Goal: Transaction & Acquisition: Complete application form

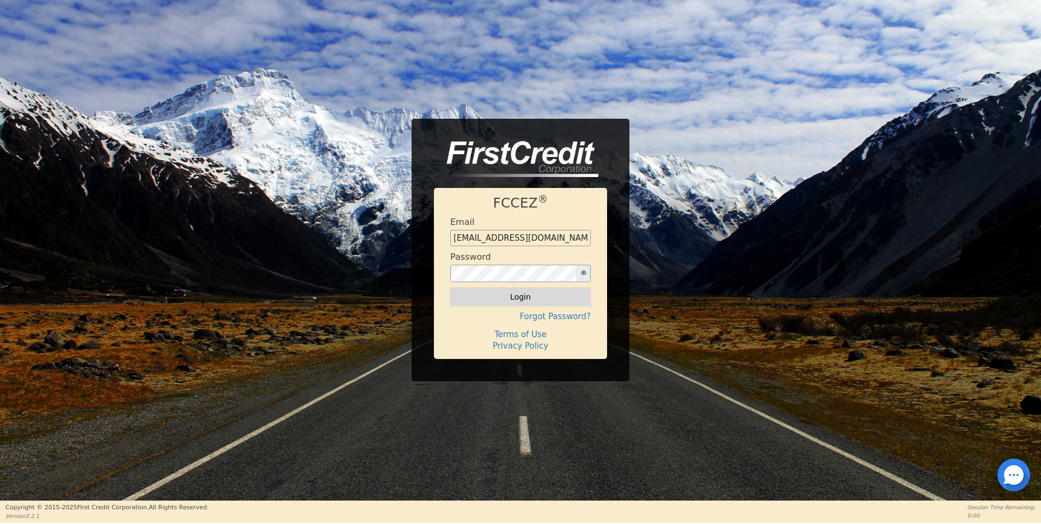
click at [520, 295] on button "Login" at bounding box center [520, 297] width 141 height 19
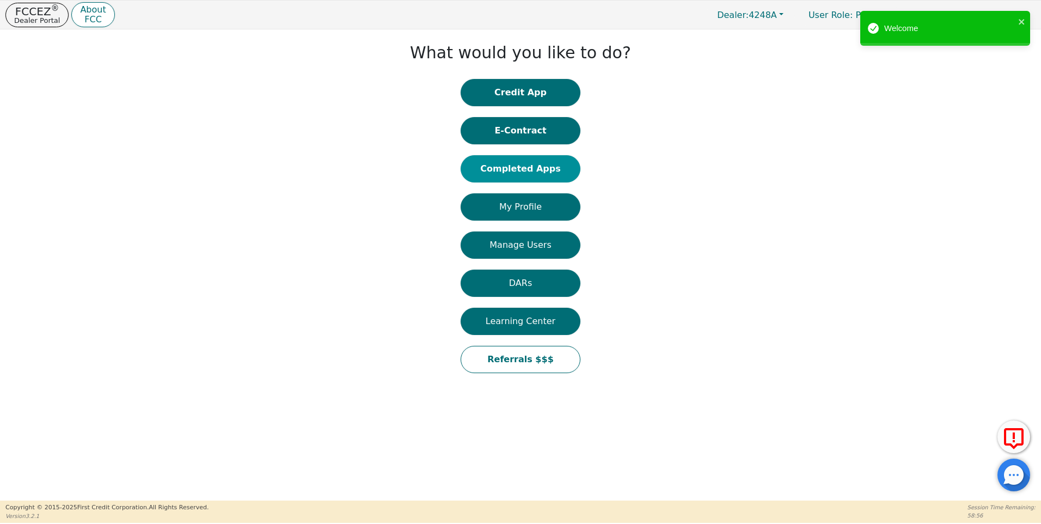
click at [532, 172] on button "Completed Apps" at bounding box center [521, 168] width 120 height 27
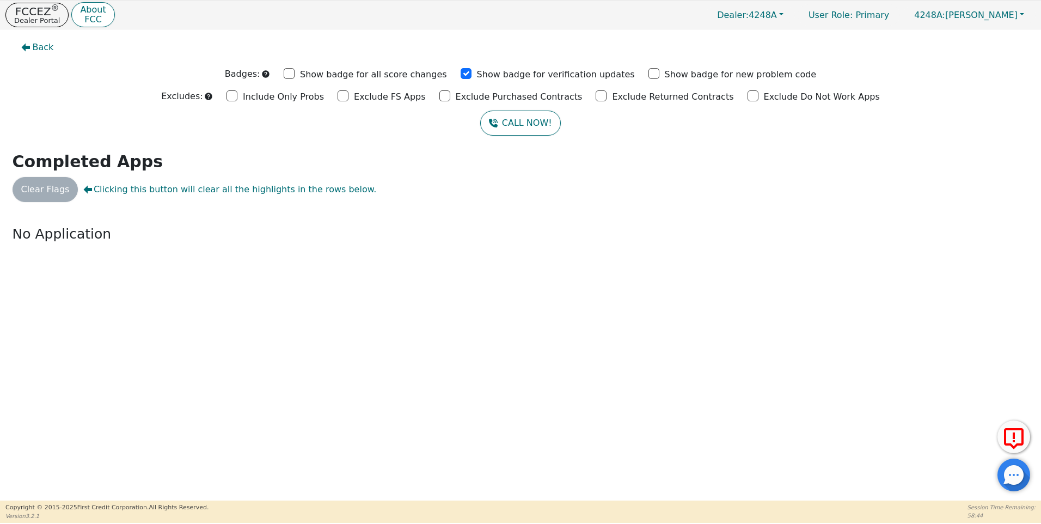
click at [964, 303] on div "Back Badges: Show badge for all score changes Show badge for verification updat…" at bounding box center [520, 264] width 1041 height 471
click at [985, 231] on p "No Application" at bounding box center [521, 234] width 1017 height 21
click at [25, 17] on p "Dealer Portal" at bounding box center [37, 20] width 46 height 7
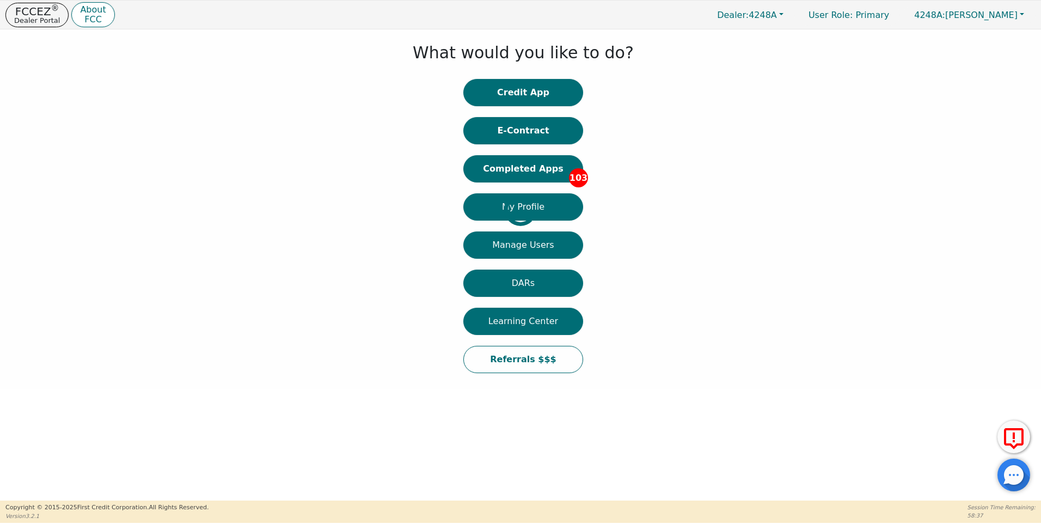
click at [8, 164] on div at bounding box center [8, 209] width 0 height 349
click at [8, 170] on div at bounding box center [8, 209] width 0 height 349
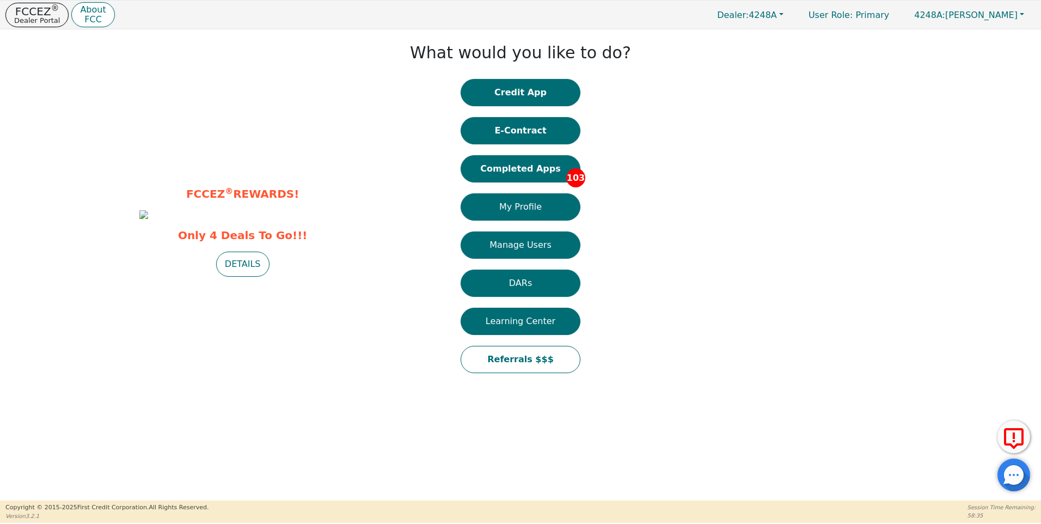
click at [532, 170] on button "Completed Apps 103" at bounding box center [521, 168] width 120 height 27
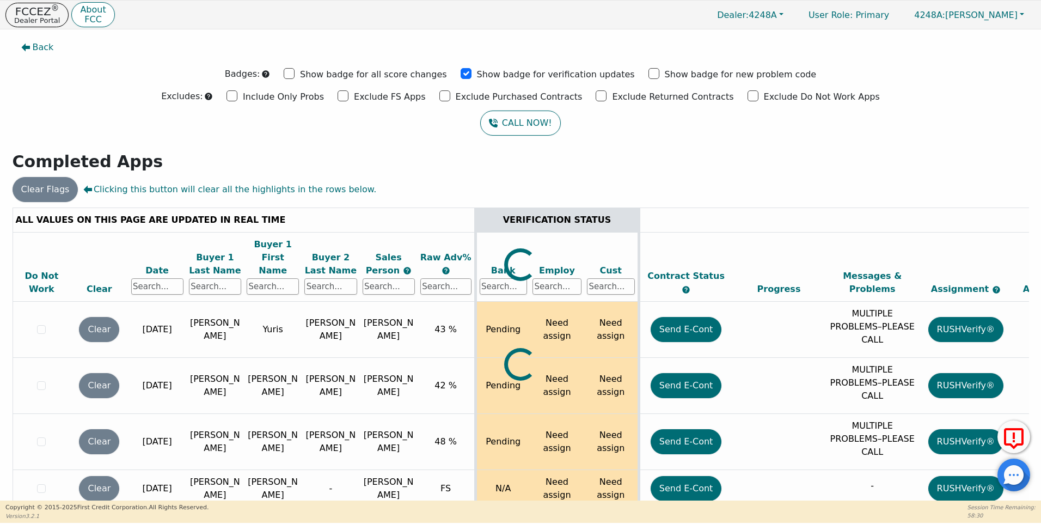
drag, startPoint x: 1023, startPoint y: 215, endPoint x: 1021, endPoint y: 257, distance: 42.0
click at [1021, 208] on div at bounding box center [521, 208] width 1017 height 0
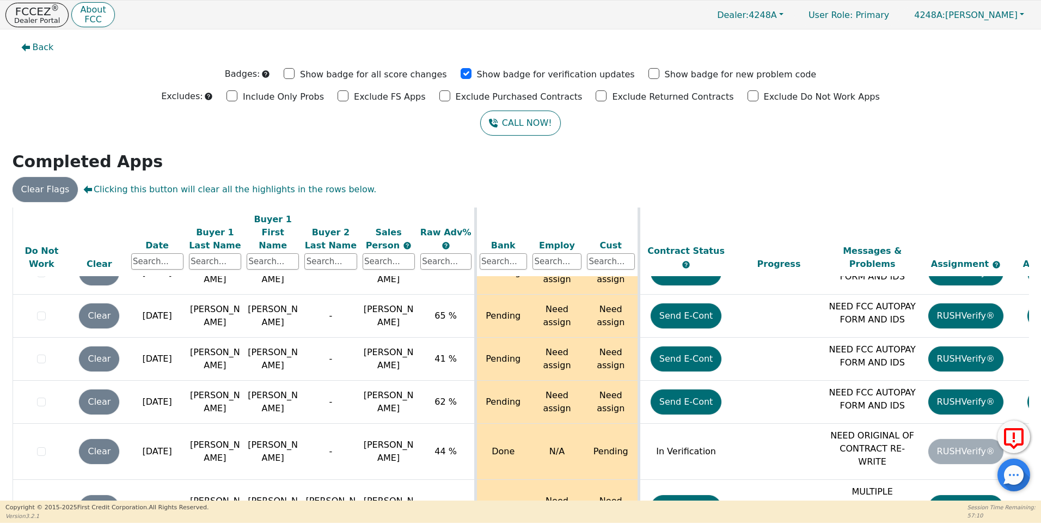
scroll to position [3990, 0]
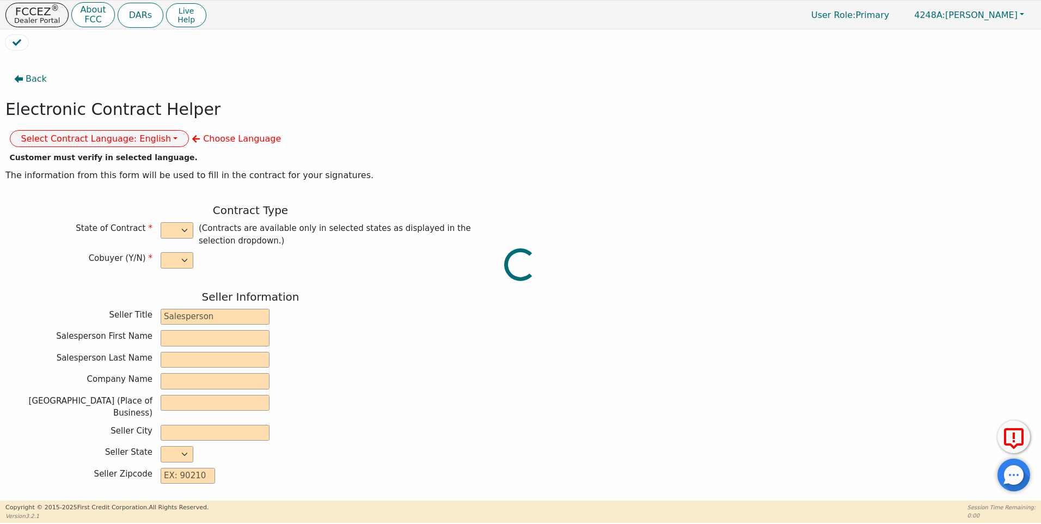
select select "n"
type input "owner"
type input "Ivonne"
type input "Madrid"
type input "AQUA REMACH LLC"
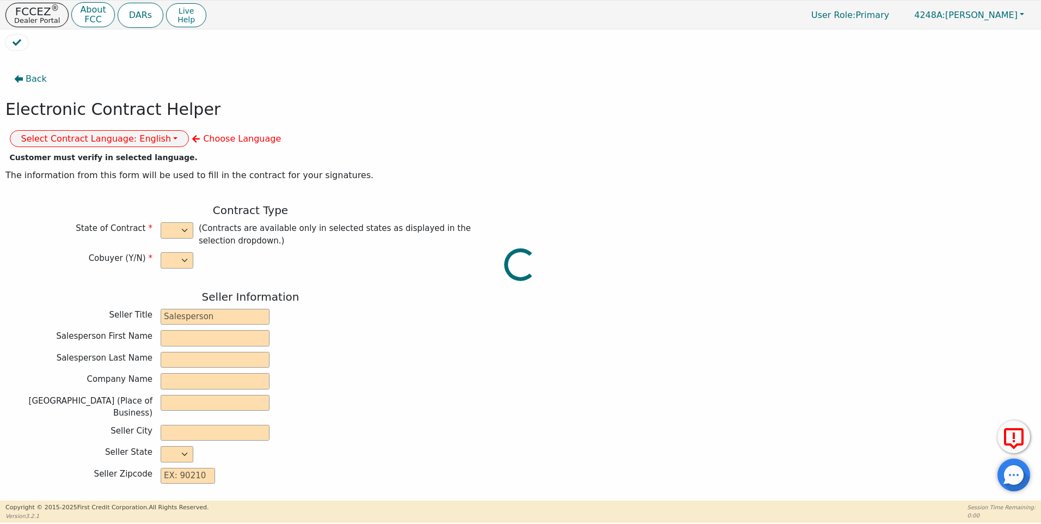
type input "13746 OFFICE PARK DR"
type input "HOUSTON"
select select "TX"
type input "77070"
type input "[PERSON_NAME]"
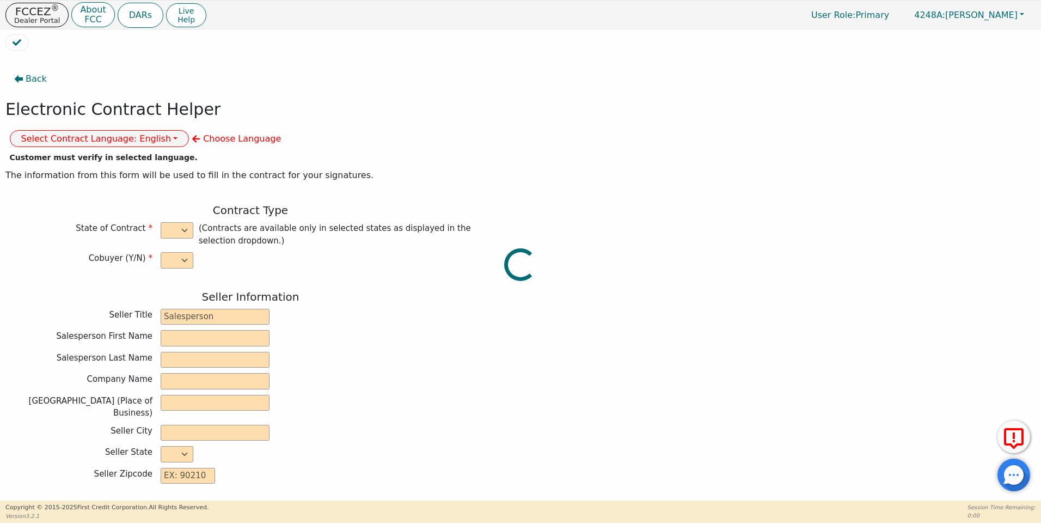
type input "[PERSON_NAME]"
type input "7386 RD 5878"
type input "CLEVELAND"
select select "TX"
type input "77327"
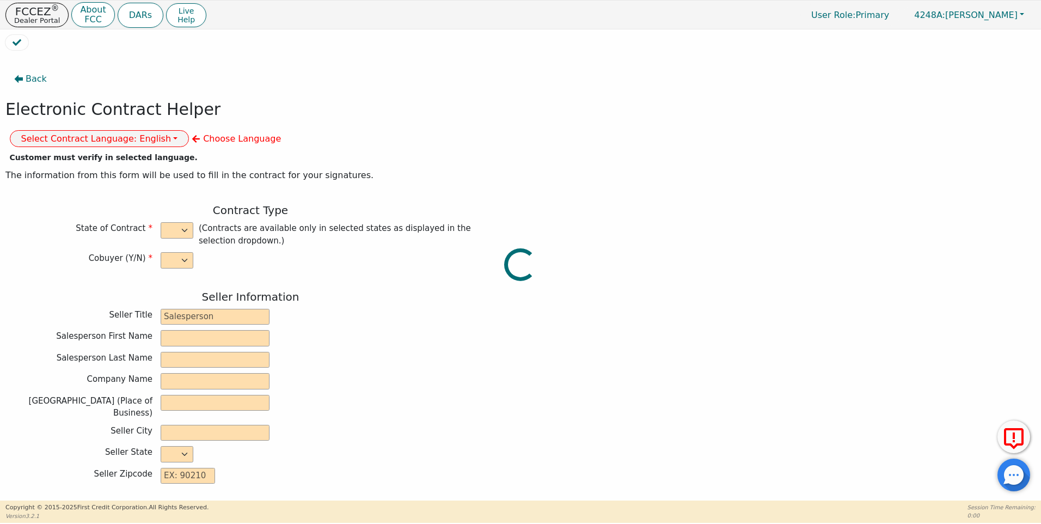
type input "[DATE]"
type input "17.99"
type input "2025-09-15"
type input "60"
type input "0"
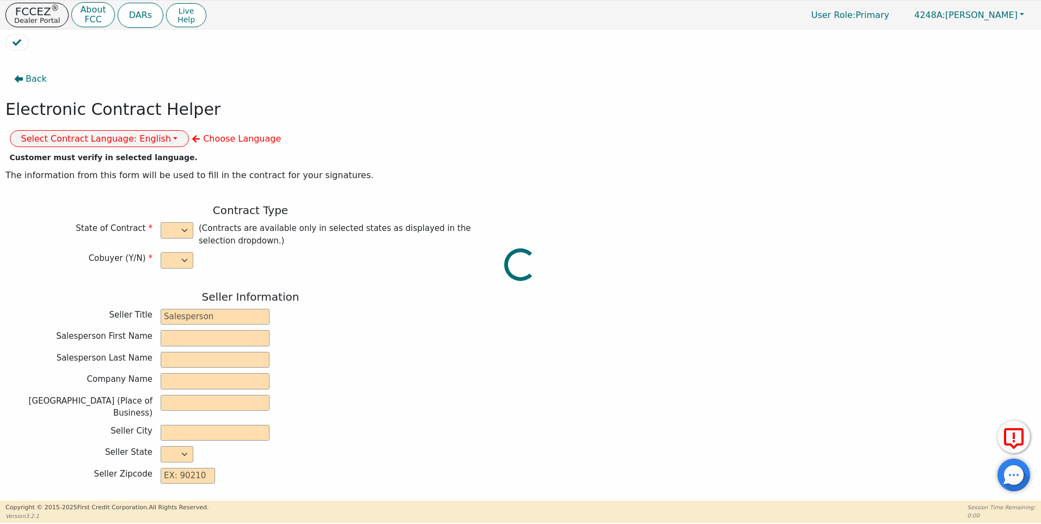
type input "8500.00"
type input "0.00"
type input "8500.00"
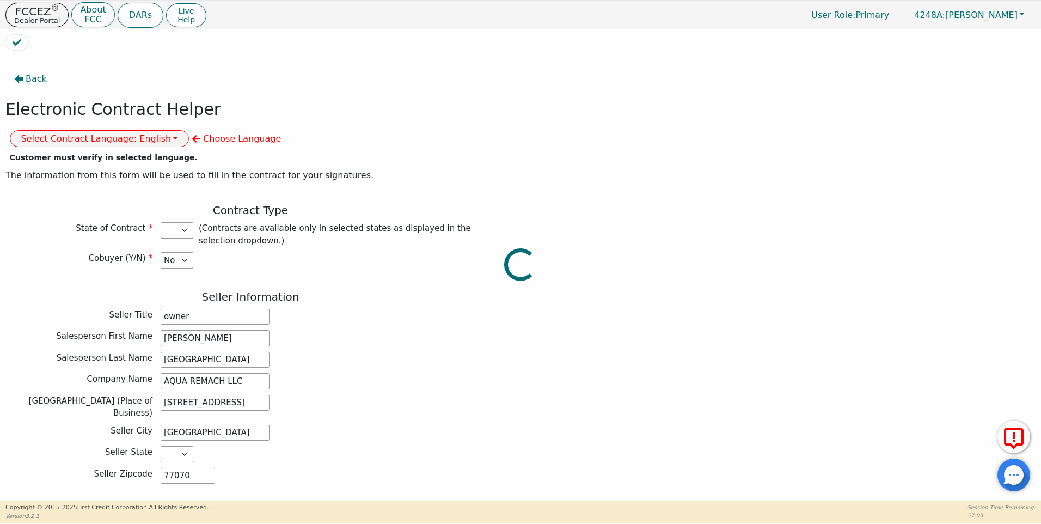
select select "TX"
click at [190, 130] on button "Select Contract Language: English" at bounding box center [100, 138] width 180 height 17
click at [96, 170] on link "Spanish" at bounding box center [53, 177] width 86 height 15
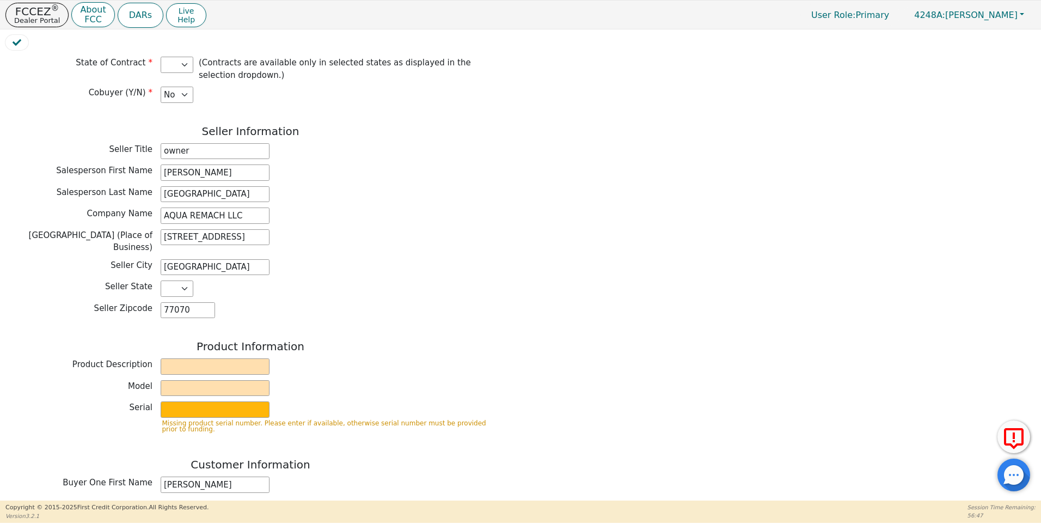
scroll to position [170, 0]
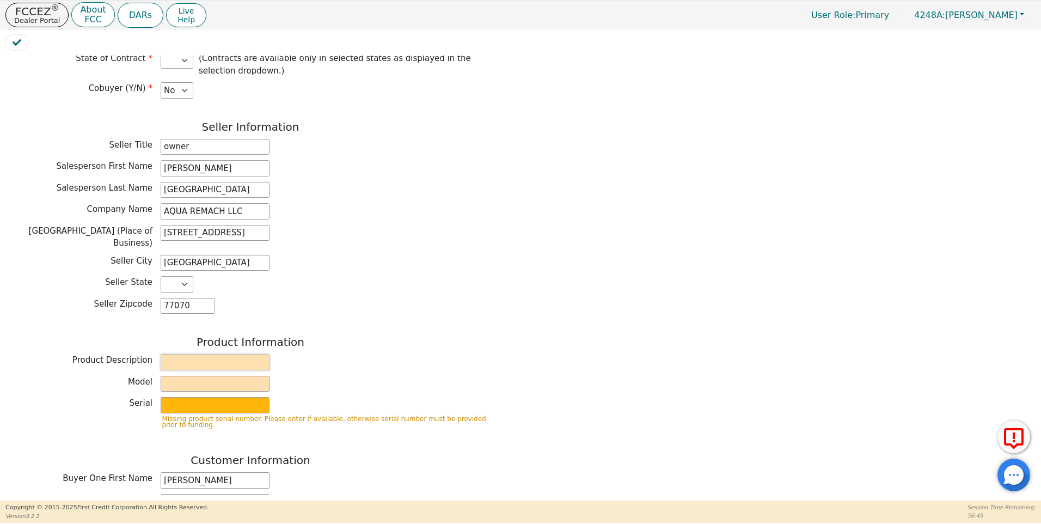
click at [170, 354] on input "text" at bounding box center [215, 362] width 109 height 16
type input "WATER SYSTEM"
click at [177, 376] on input "text" at bounding box center [215, 384] width 109 height 16
type input "6P"
click at [174, 397] on input "text" at bounding box center [215, 405] width 109 height 16
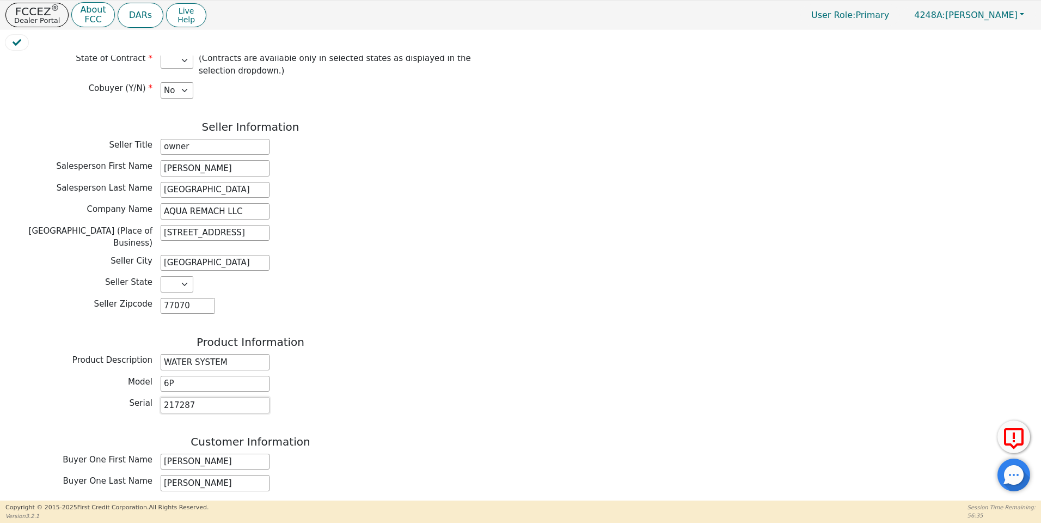
click at [198, 397] on input "217287" at bounding box center [215, 405] width 109 height 16
type input "217280"
click at [538, 456] on div "Back Electronic Contract Helper Select Contract Language: Español English Spani…" at bounding box center [520, 276] width 1031 height 440
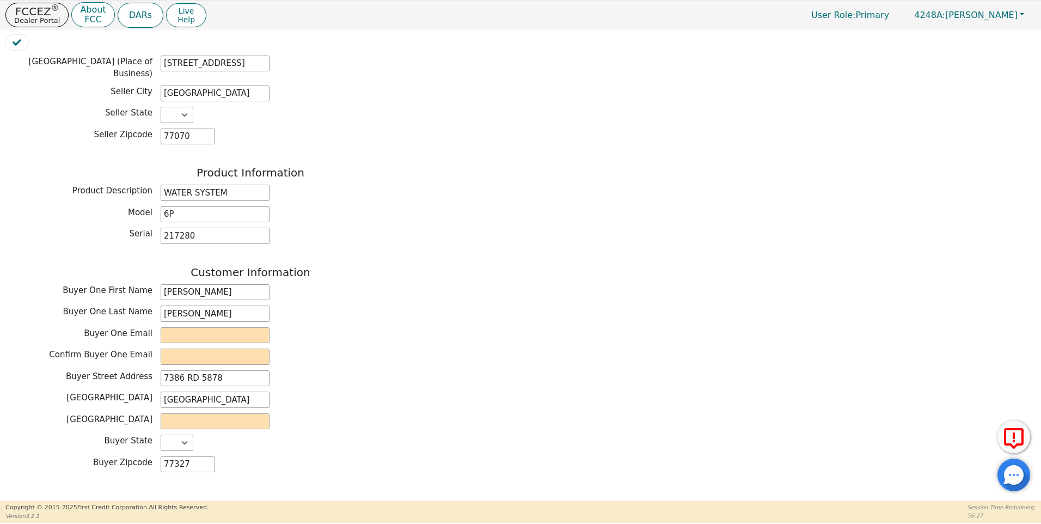
scroll to position [343, 0]
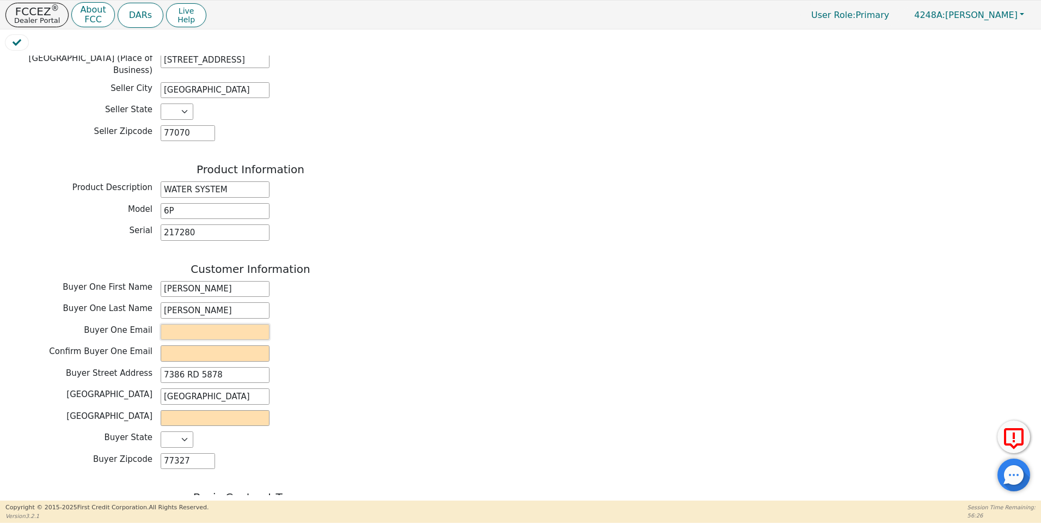
click at [180, 324] on input "email" at bounding box center [215, 332] width 109 height 16
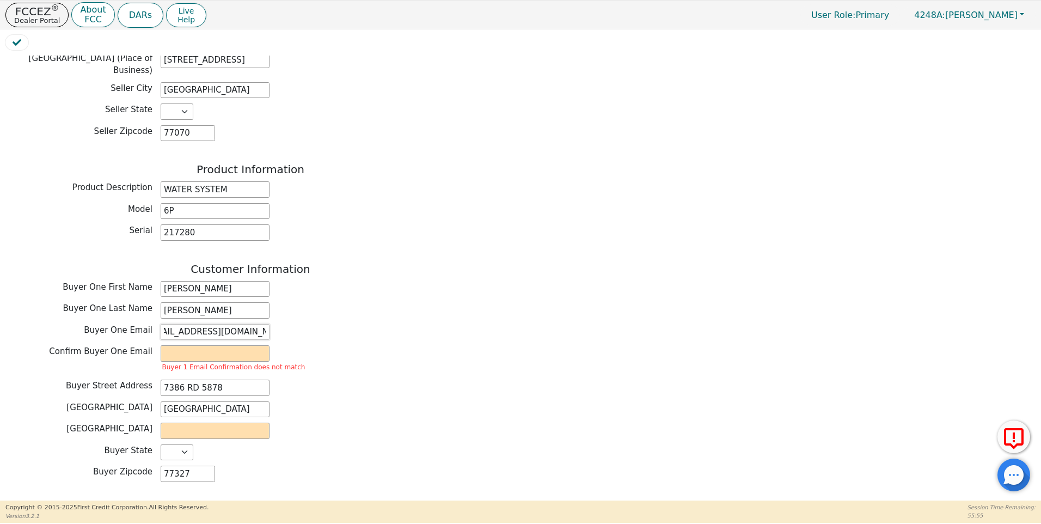
scroll to position [0, 25]
type input "isidrohernandez78795@yahoo.com"
click at [177, 345] on input "email" at bounding box center [215, 353] width 109 height 16
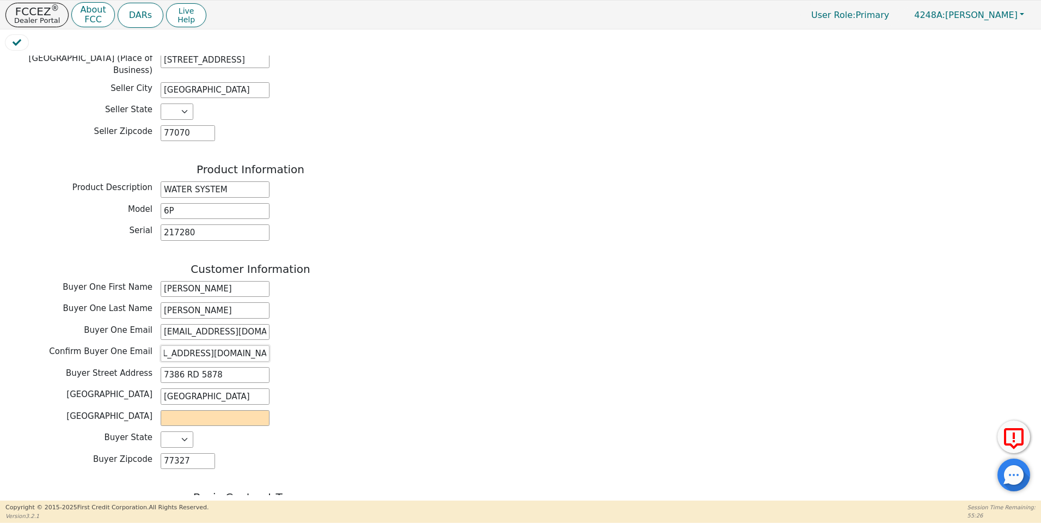
type input "isidrohernandez78795@yahoo.com"
click at [186, 410] on input "text" at bounding box center [215, 418] width 109 height 16
type input "liberty"
type input "[DATE]"
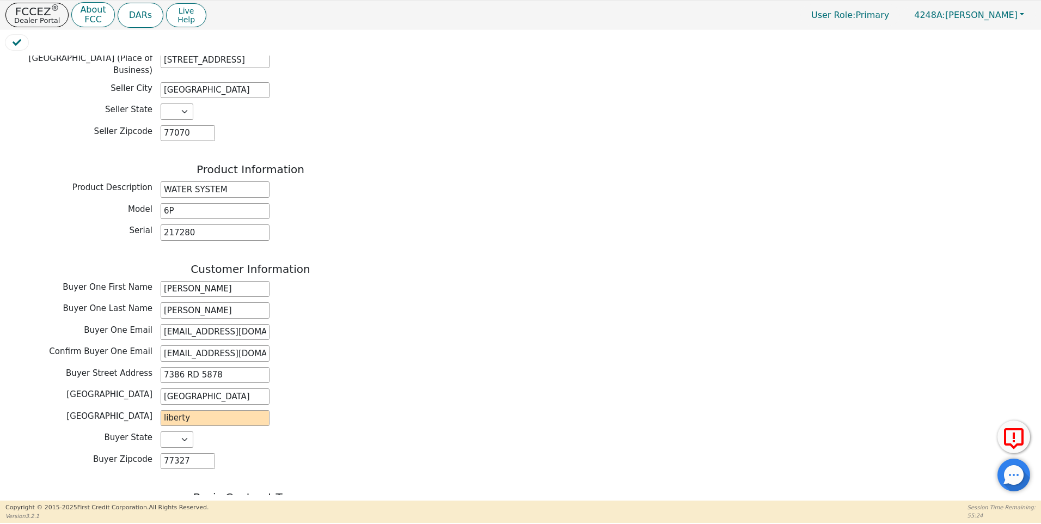
type input "0.00"
type input "203.08"
type input "12184.80"
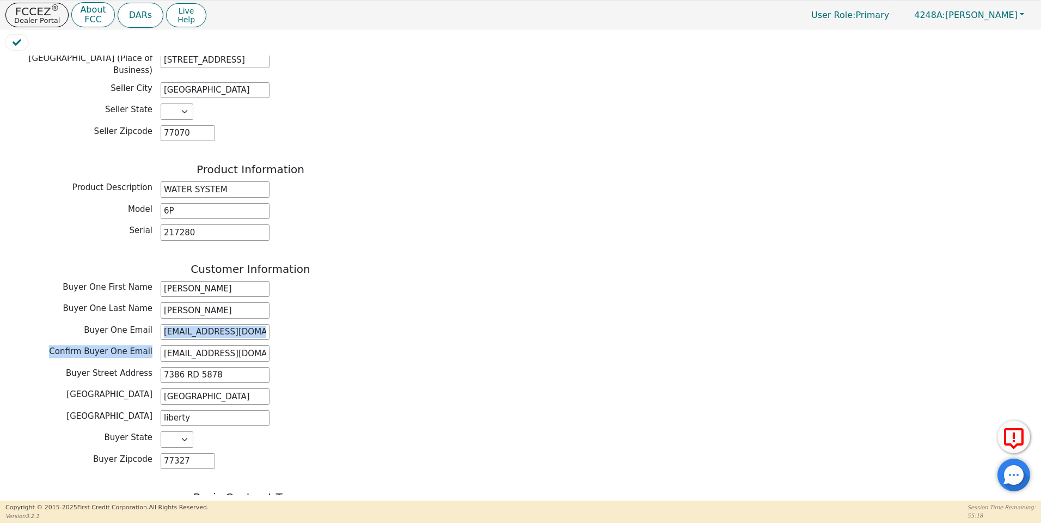
drag, startPoint x: 1036, startPoint y: 302, endPoint x: 1031, endPoint y: 324, distance: 22.3
click at [1031, 324] on div "Back Electronic Contract Helper Select Contract Language: Español English Spani…" at bounding box center [520, 264] width 1041 height 471
click at [416, 388] on div "Buyer City CLEVELAND" at bounding box center [250, 396] width 490 height 16
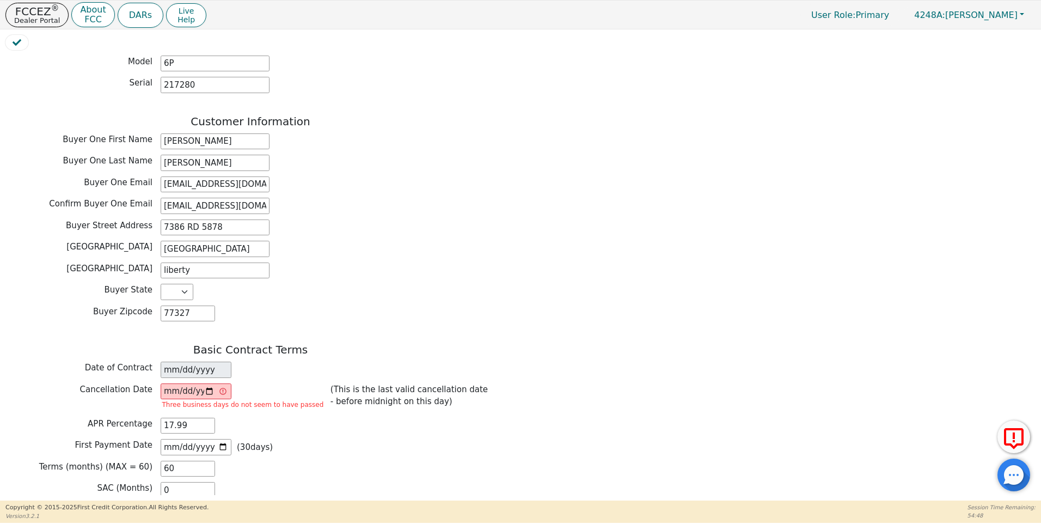
scroll to position [497, 0]
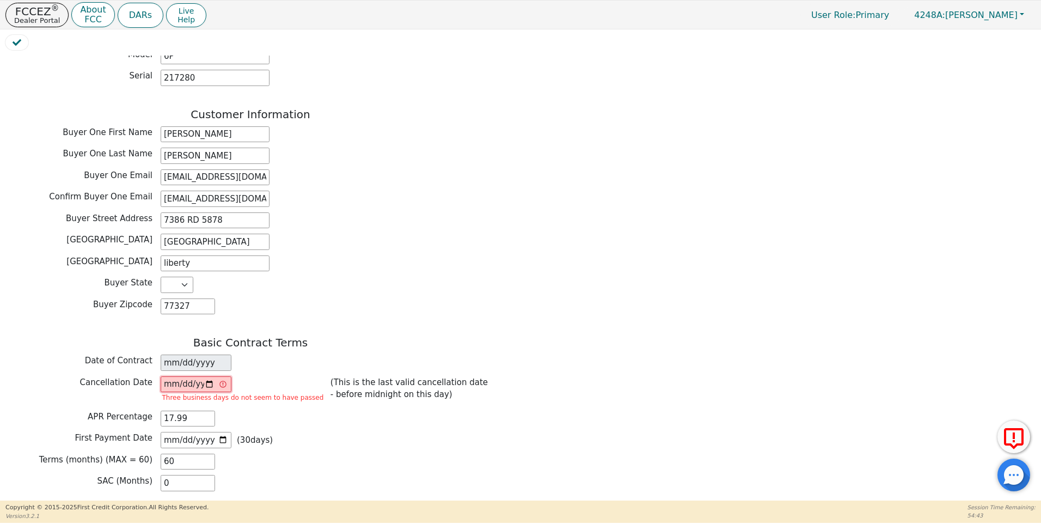
click at [212, 376] on input "[DATE]" at bounding box center [196, 384] width 71 height 16
click at [211, 376] on input "[DATE]" at bounding box center [196, 384] width 71 height 16
type input "2025-08-20"
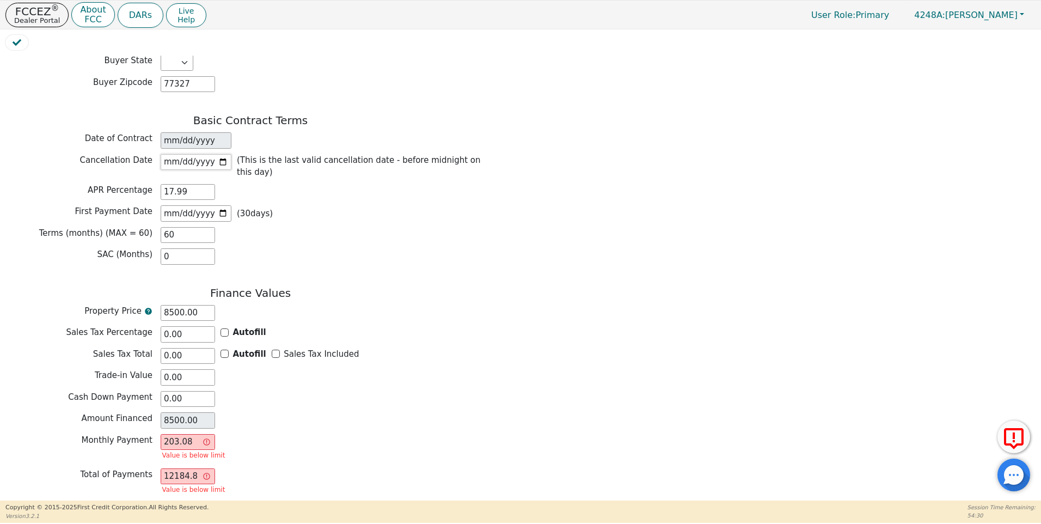
scroll to position [737, 0]
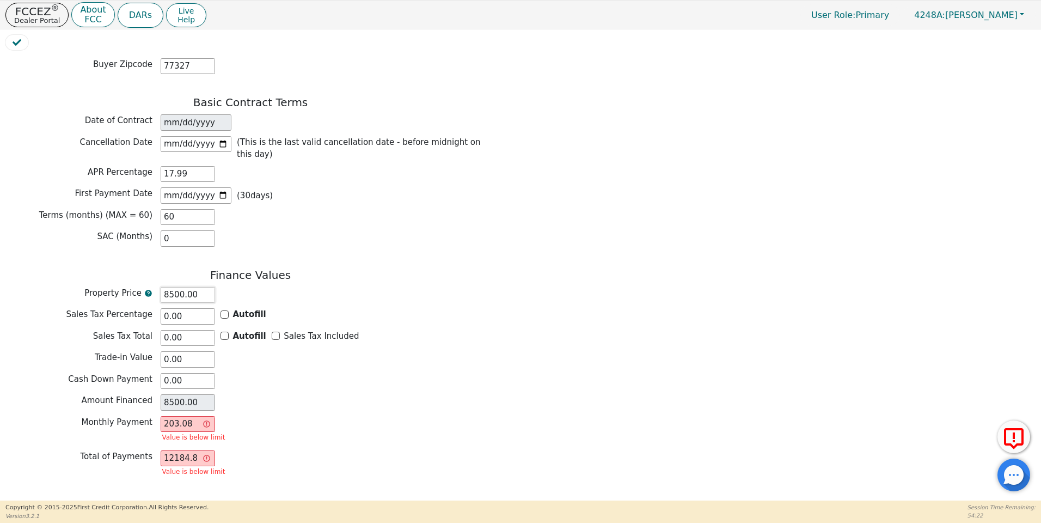
drag, startPoint x: 197, startPoint y: 256, endPoint x: 146, endPoint y: 255, distance: 51.2
click at [147, 287] on div "Property Price 8500.00" at bounding box center [250, 295] width 490 height 16
type input "0.00"
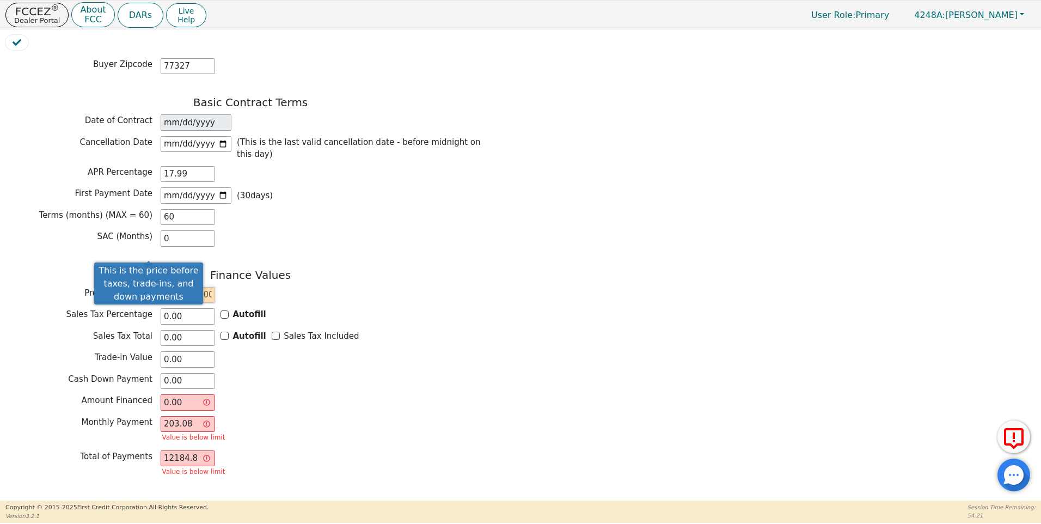
type input "7"
type input "7.00"
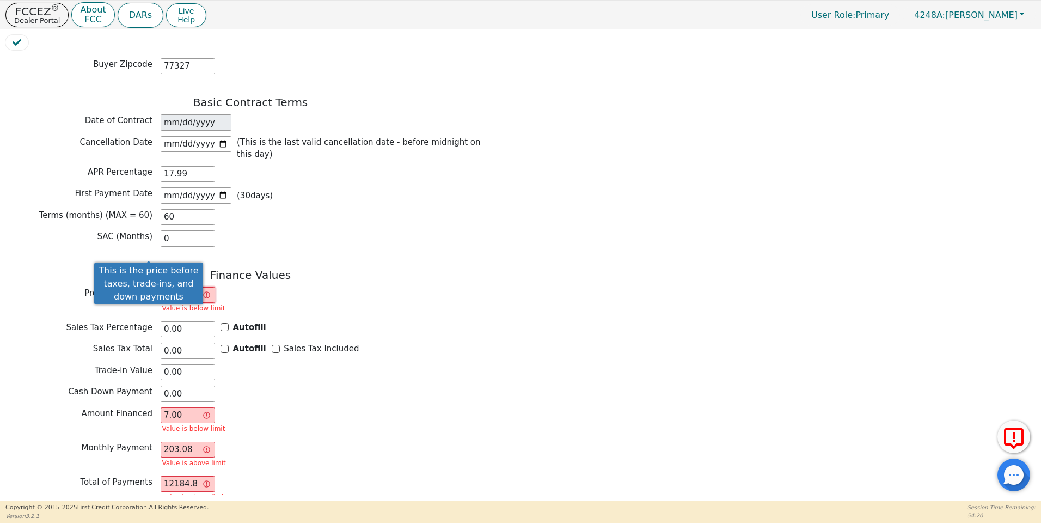
type input "75"
type input "75.00"
type input "750"
type input "750.00"
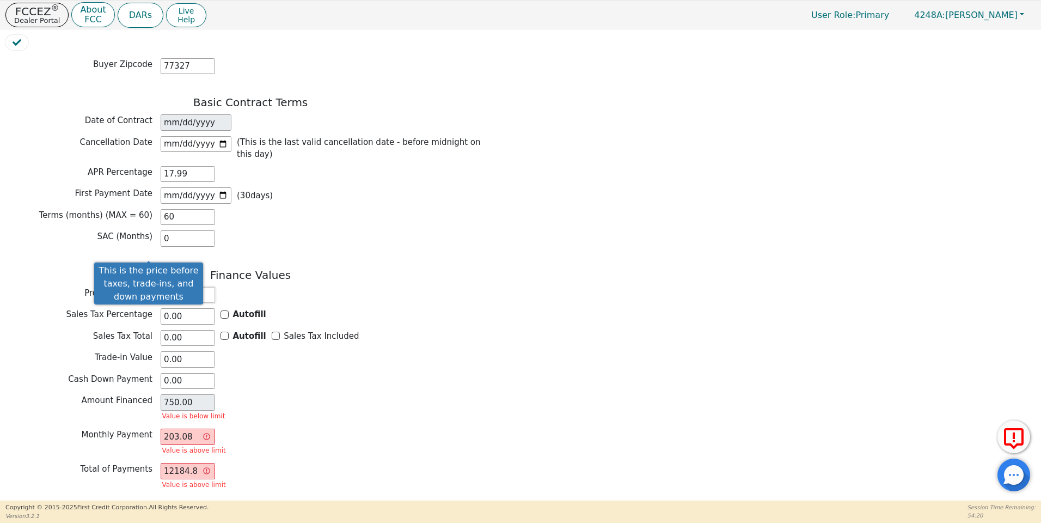
type input "7500"
type input "7500.00"
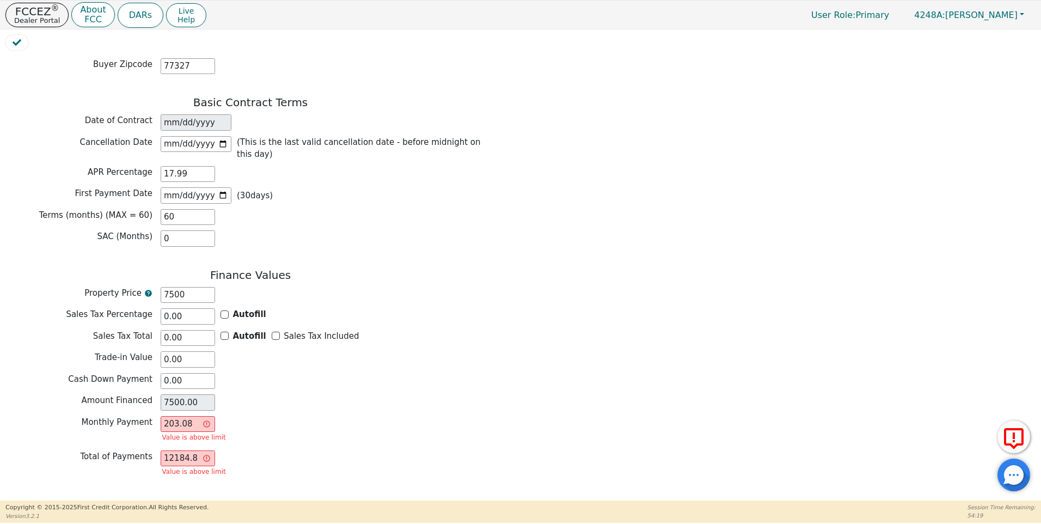
type input "7500.00"
click at [296, 394] on div "Amount Financed 7500.00" at bounding box center [250, 402] width 490 height 16
drag, startPoint x: 198, startPoint y: 385, endPoint x: 162, endPoint y: 374, distance: 38.1
click at [162, 416] on input "203.08" at bounding box center [188, 424] width 54 height 16
type input "0.00"
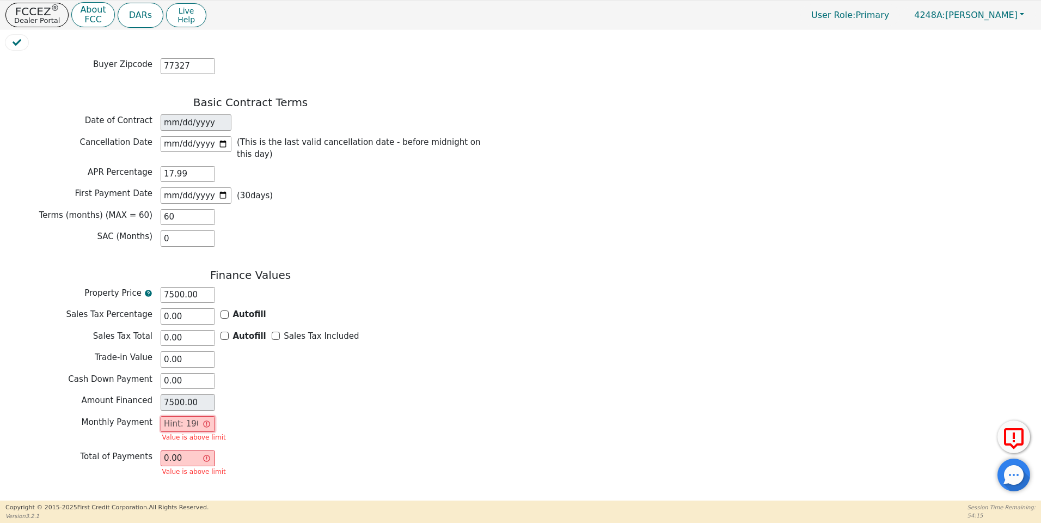
scroll to position [724, 0]
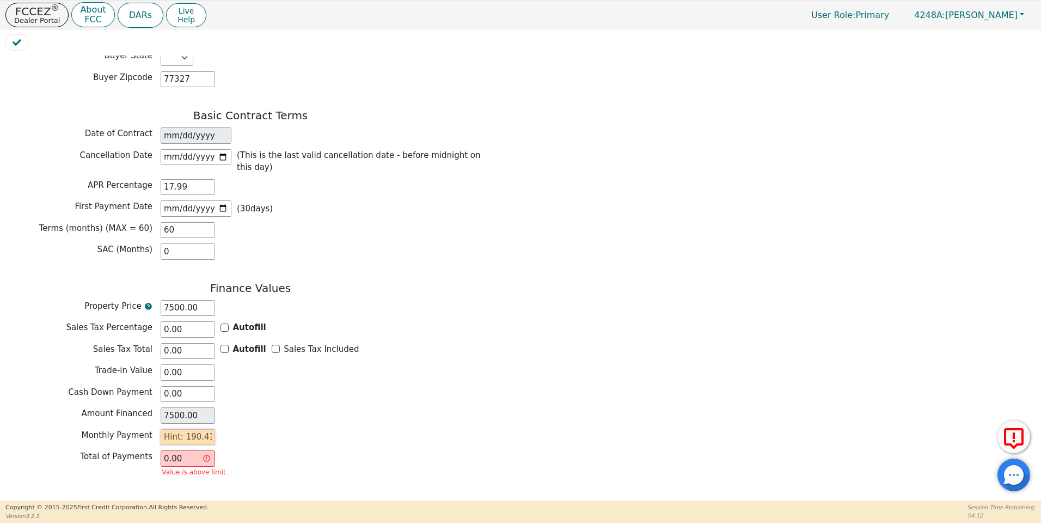
type input "1"
type input "60.00"
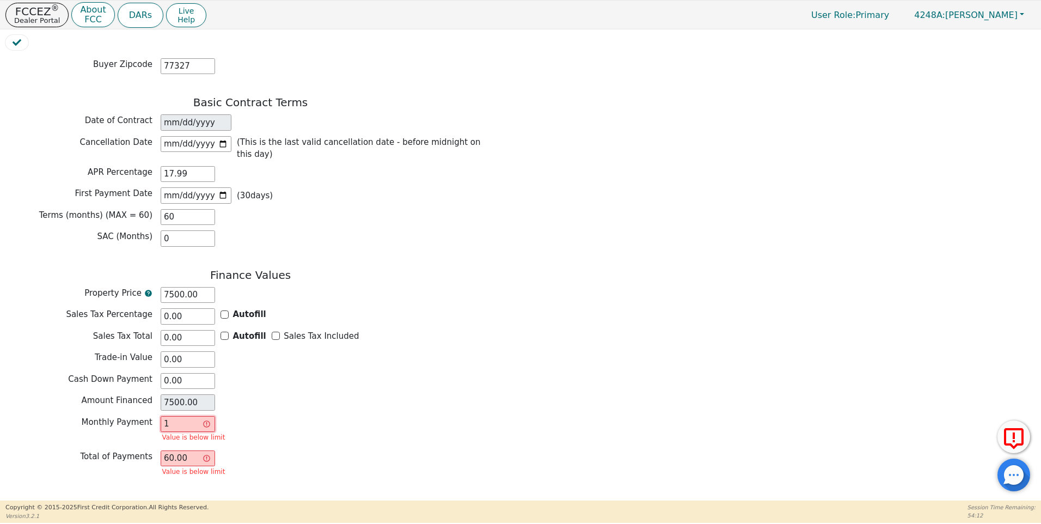
type input "19"
type input "1140.00"
type input "190"
type input "11400.00"
type input "190.4"
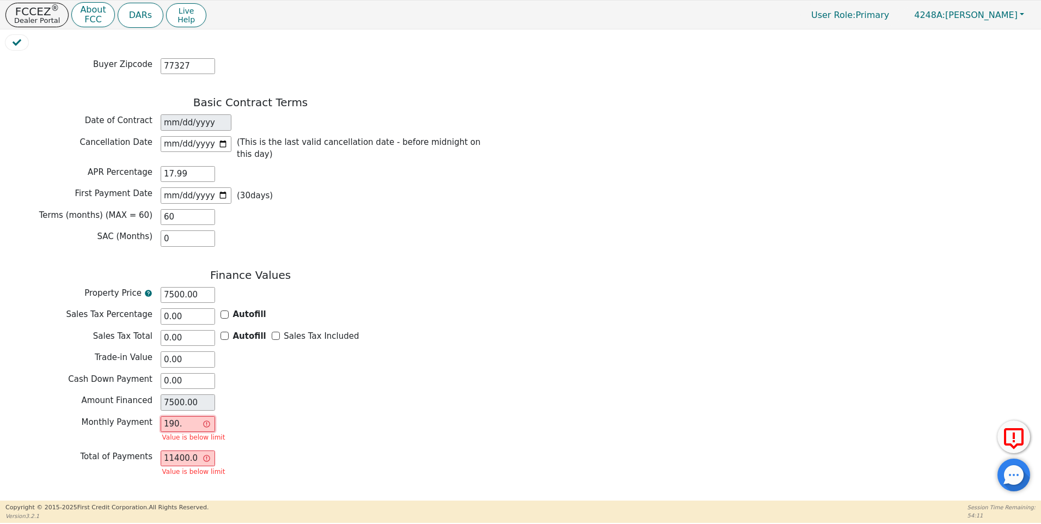
type input "11424.00"
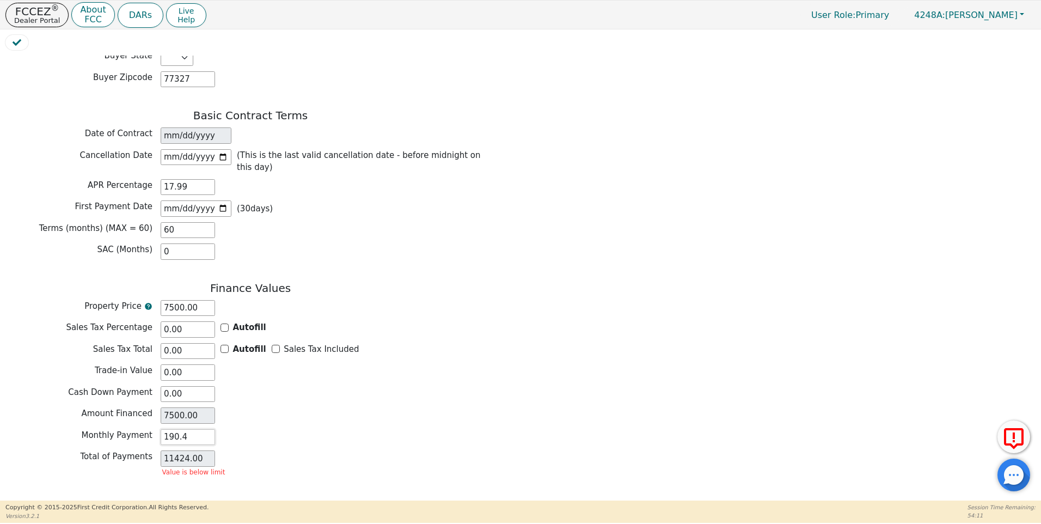
type input "190.41"
type input "11424.60"
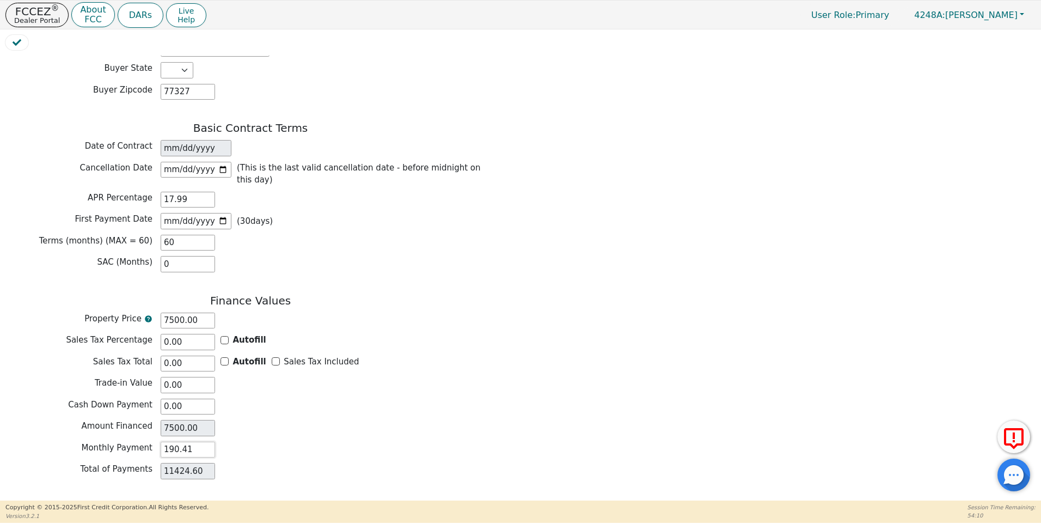
type input "190.41"
click at [382, 463] on div "Total of Payments 11424.60" at bounding box center [250, 471] width 490 height 16
click at [57, 501] on button "Review & Begin Contract" at bounding box center [68, 513] width 126 height 25
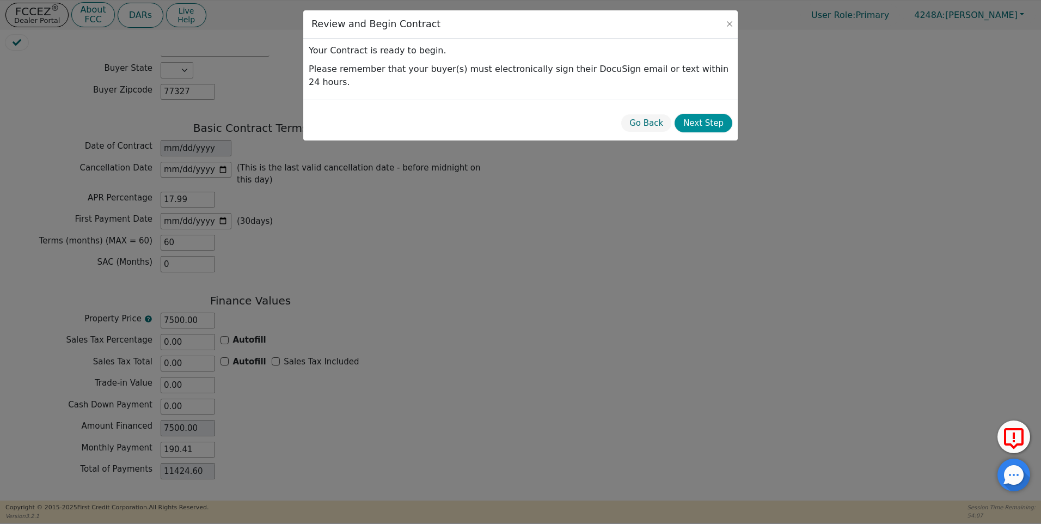
click at [707, 114] on button "Next Step" at bounding box center [704, 123] width 58 height 19
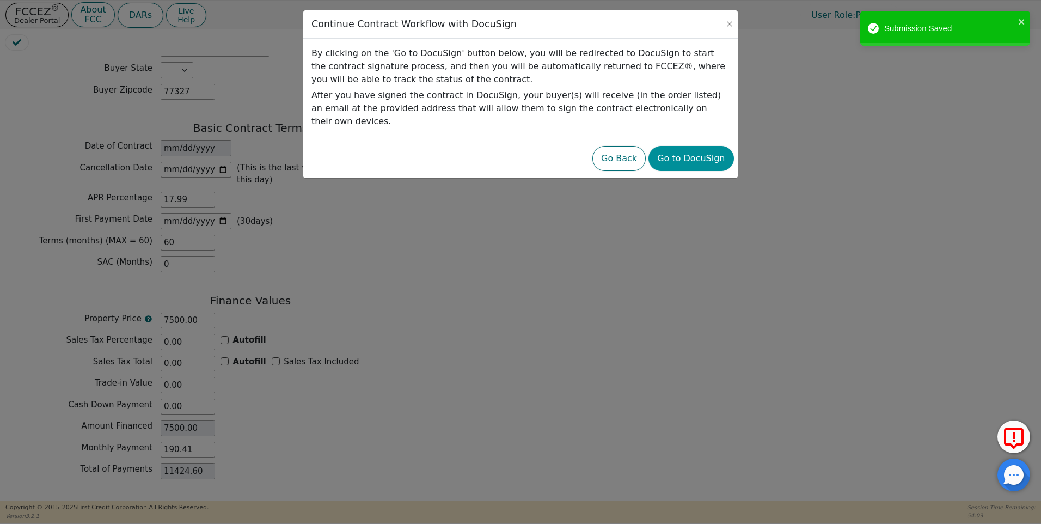
click at [710, 148] on button "Go to DocuSign" at bounding box center [691, 158] width 85 height 25
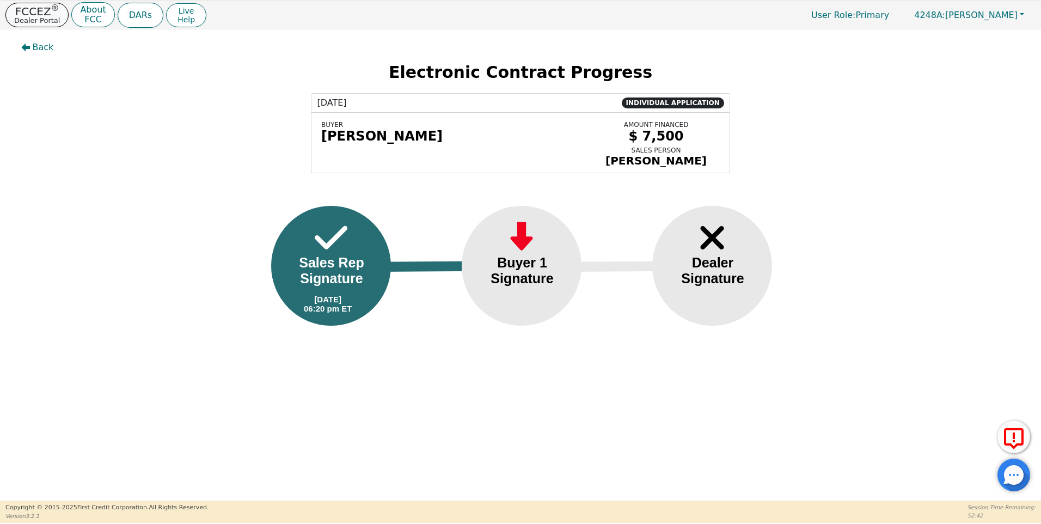
click at [36, 17] on p "Dealer Portal" at bounding box center [37, 20] width 46 height 7
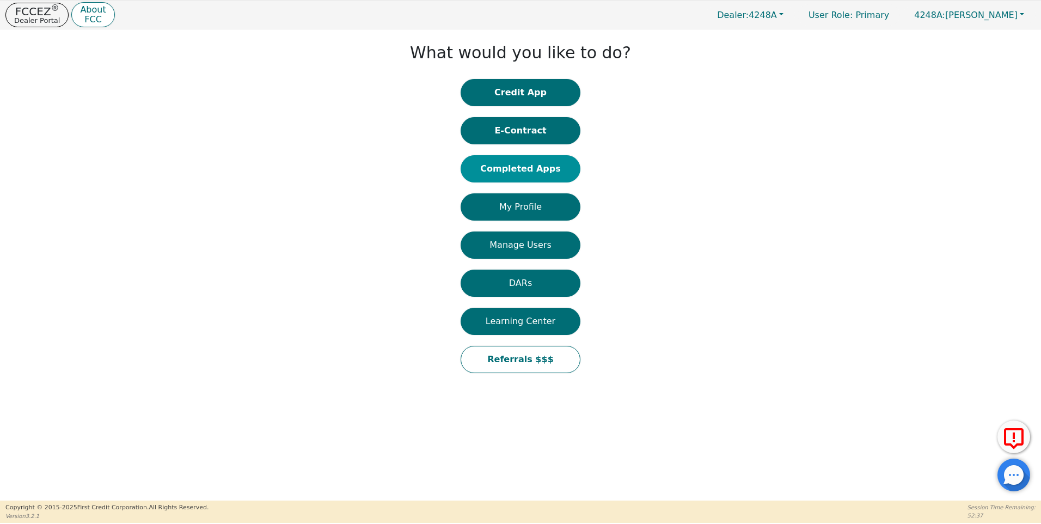
click at [527, 170] on button "Completed Apps" at bounding box center [521, 168] width 120 height 27
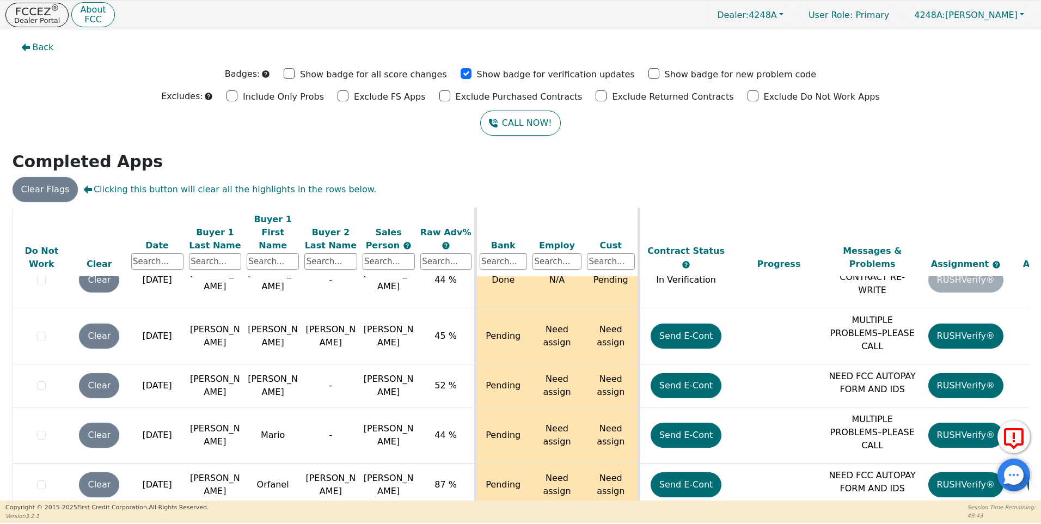
scroll to position [4083, 0]
